Goal: Task Accomplishment & Management: Complete application form

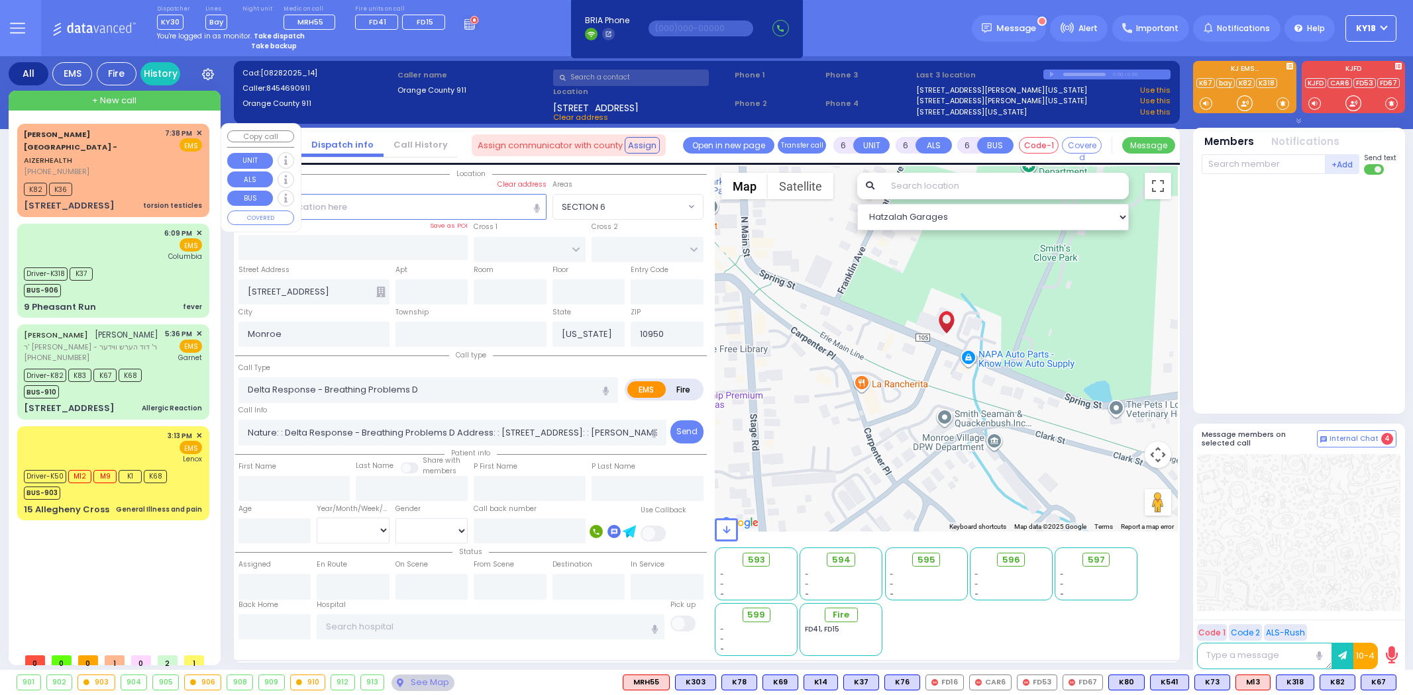
select select
click at [162, 372] on div "[PERSON_NAME] [PERSON_NAME] ר' [PERSON_NAME] - ר' [PERSON_NAME] הערש ווידער [PH…" at bounding box center [113, 372] width 187 height 91
select select
type input "Allergic Reaction"
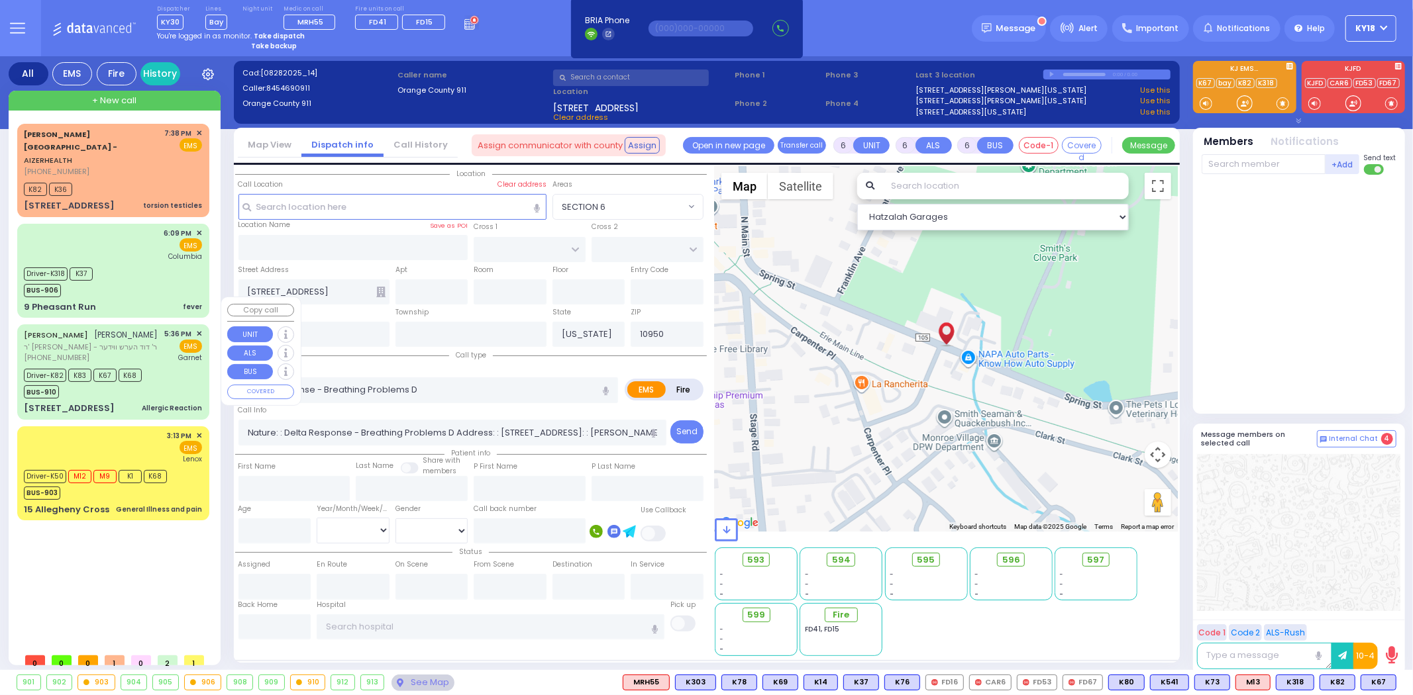
radio input "true"
type input "MORDCHE"
type input "[PERSON_NAME]"
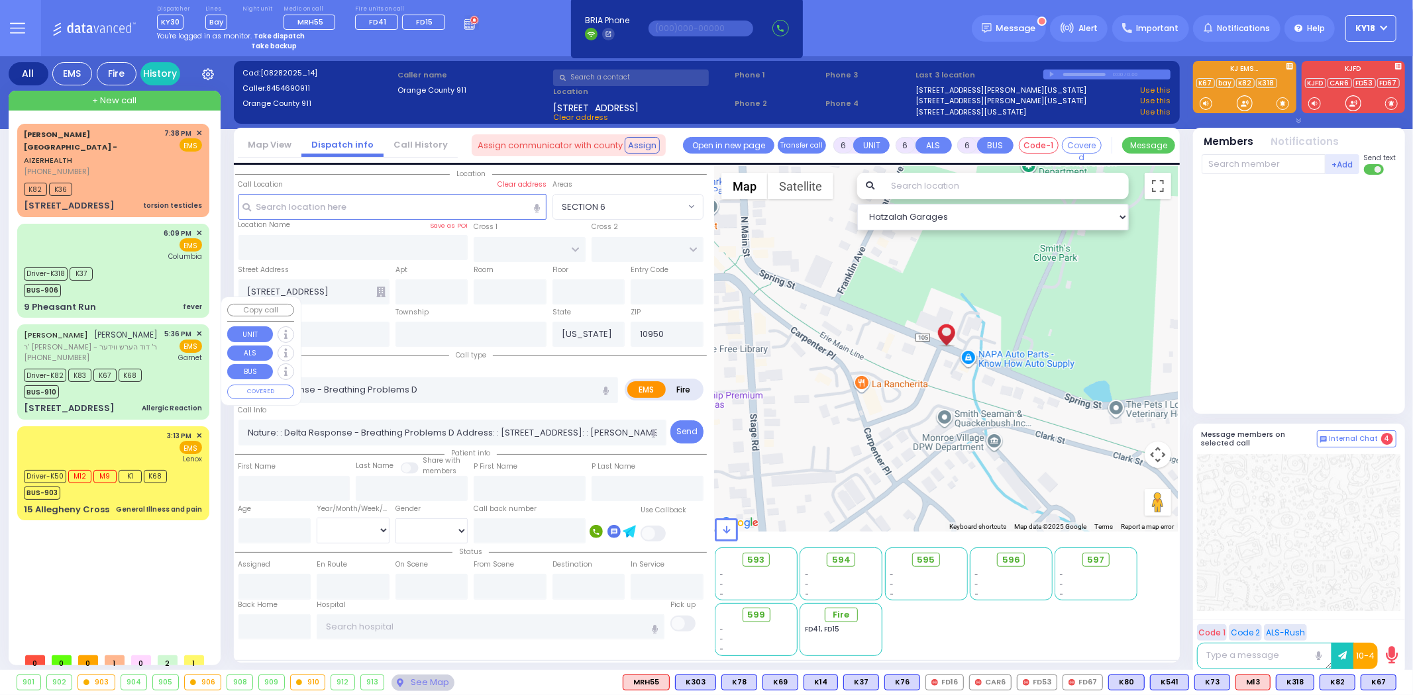
type input "7"
select select "Month"
select select "[DEMOGRAPHIC_DATA]"
type input "17:36"
type input "17:38"
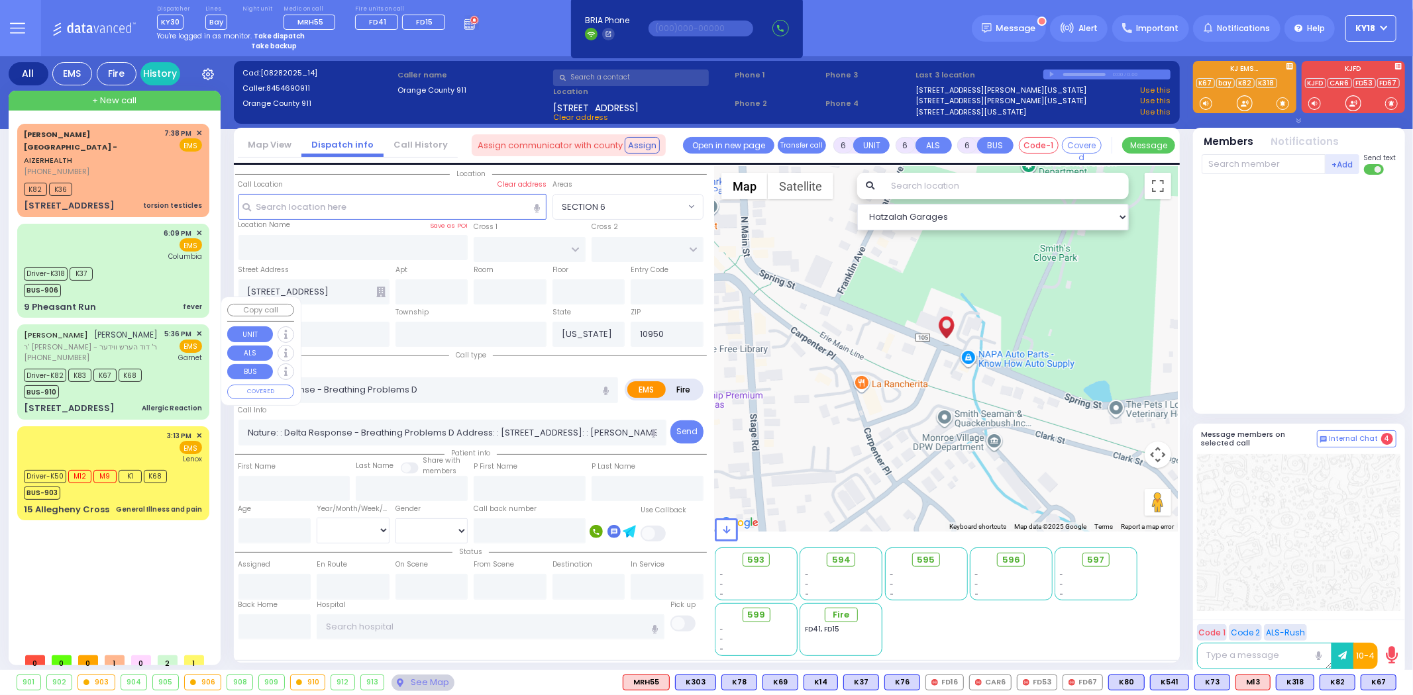
type input "17:45"
type input "18:02"
type input "18:30"
type input "19:00"
type input "[GEOGRAPHIC_DATA]"
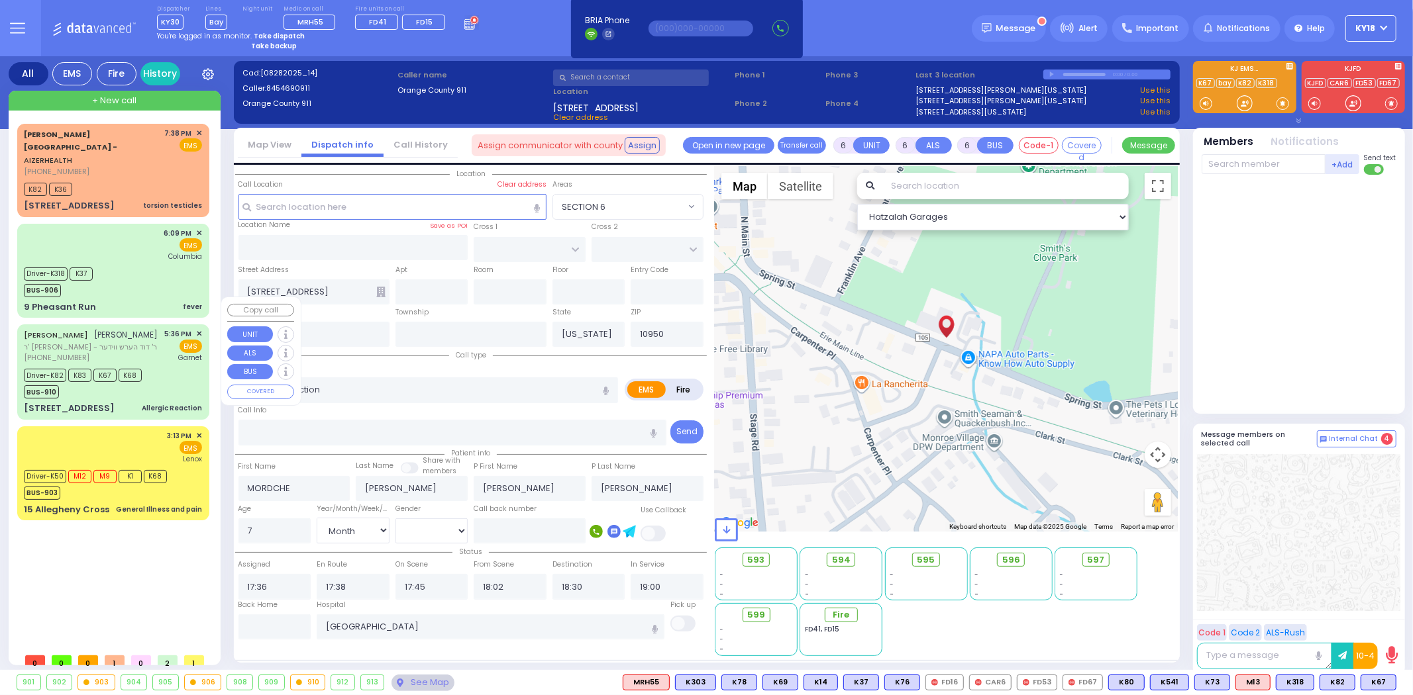
select select "Hatzalah Garages"
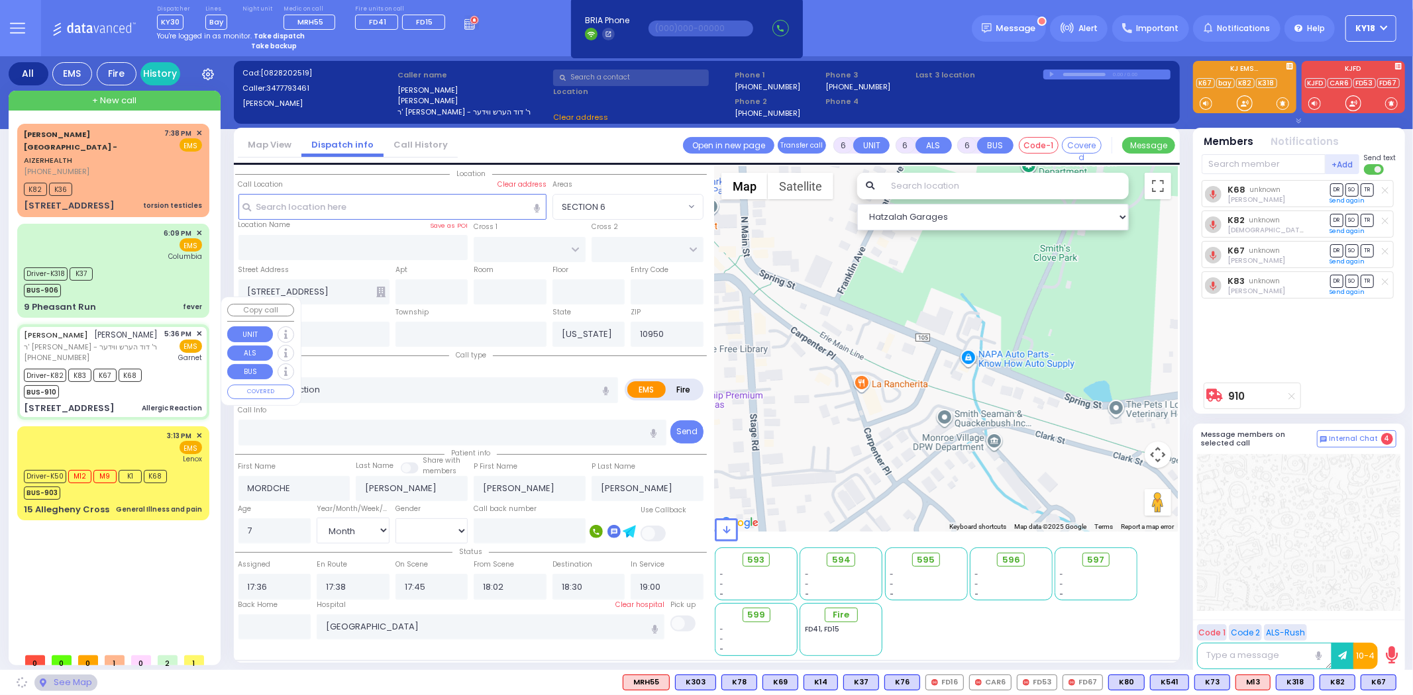
type input "DARTMOUTH RD"
type input "BERKELEY COURT"
type input "[STREET_ADDRESS]"
type input "Woodbury"
type input "10930"
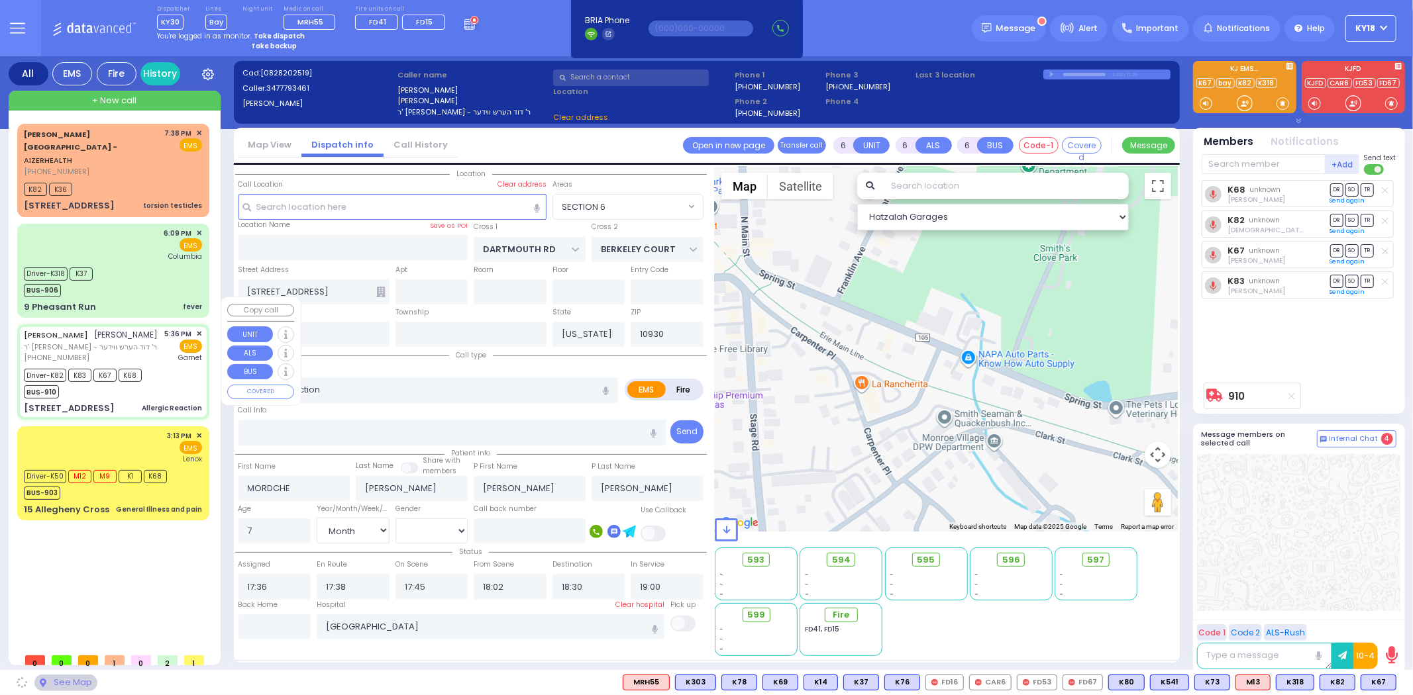
select select "[GEOGRAPHIC_DATA]"
